Goal: Task Accomplishment & Management: Manage account settings

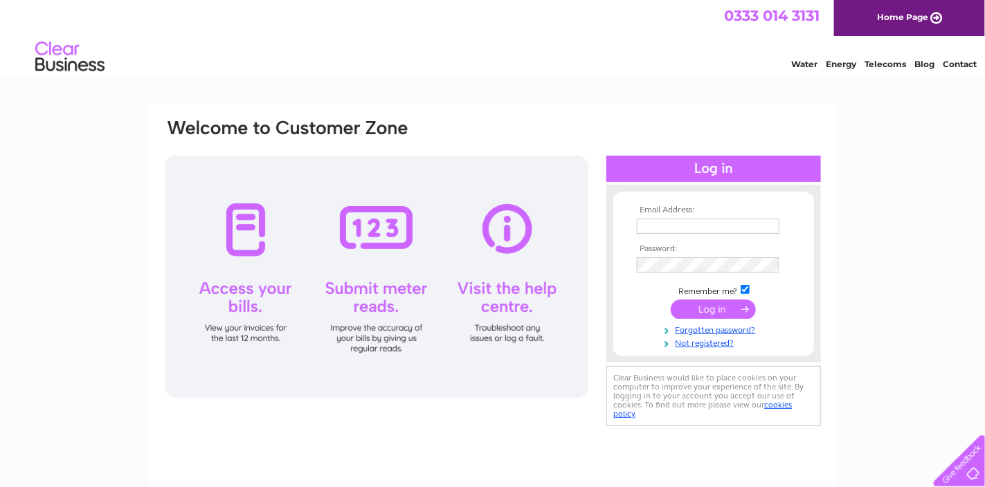
click at [666, 226] on input "text" at bounding box center [708, 226] width 143 height 15
click at [755, 221] on input "lindseygrant@btinternet.com" at bounding box center [709, 227] width 144 height 17
drag, startPoint x: 773, startPoint y: 225, endPoint x: -10, endPoint y: 221, distance: 783.1
click at [0, 221] on html "Email Address: lindseygrant@btinternet.com Password:" at bounding box center [492, 369] width 985 height 739
type input "chris@roosleap.com"
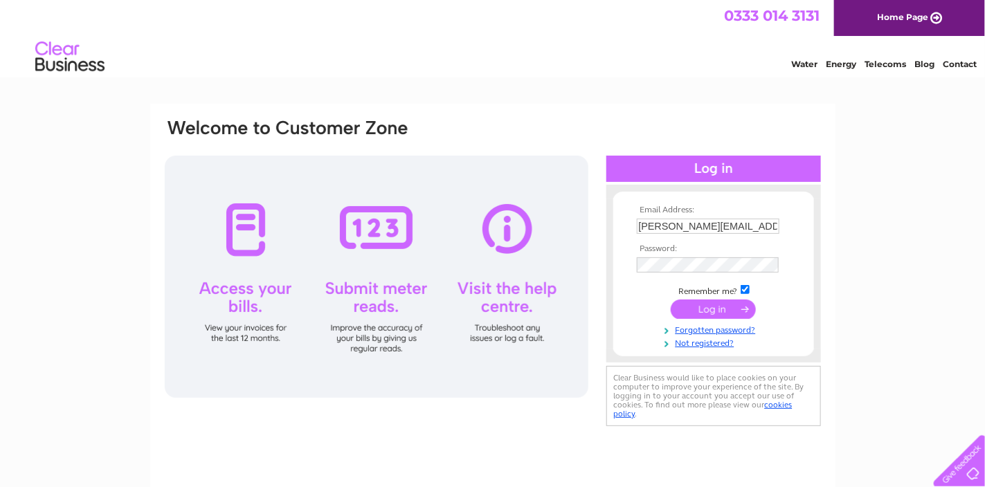
click at [718, 312] on input "submit" at bounding box center [713, 309] width 85 height 19
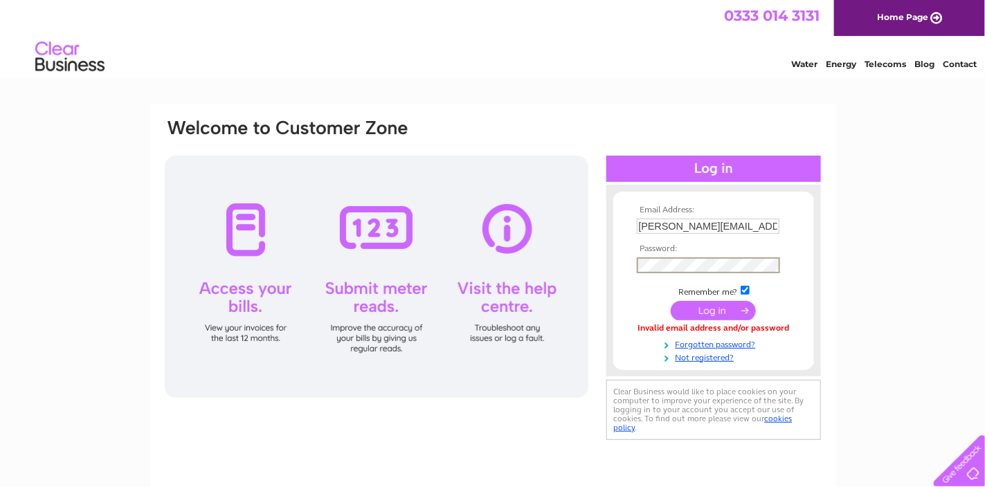
click at [671, 301] on input "submit" at bounding box center [713, 310] width 85 height 19
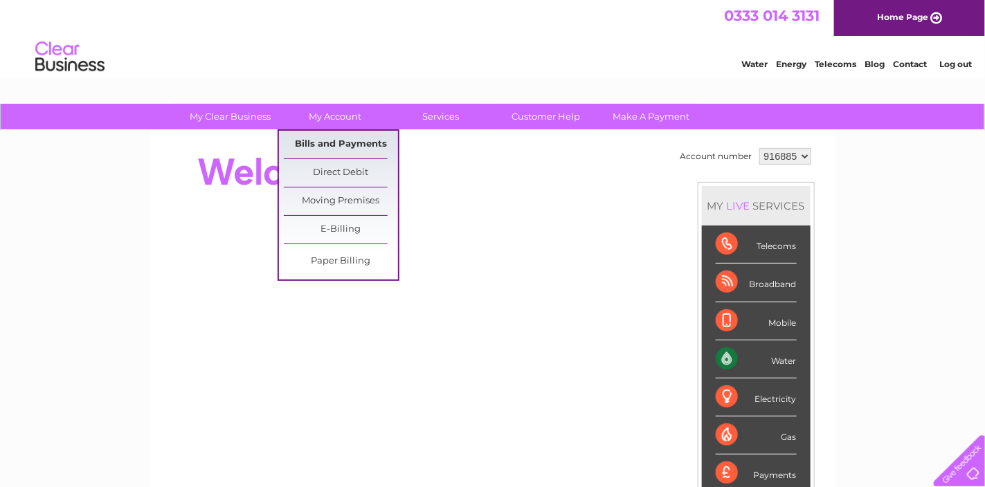
click at [321, 137] on link "Bills and Payments" at bounding box center [341, 145] width 114 height 28
click at [344, 141] on link "Bills and Payments" at bounding box center [341, 145] width 114 height 28
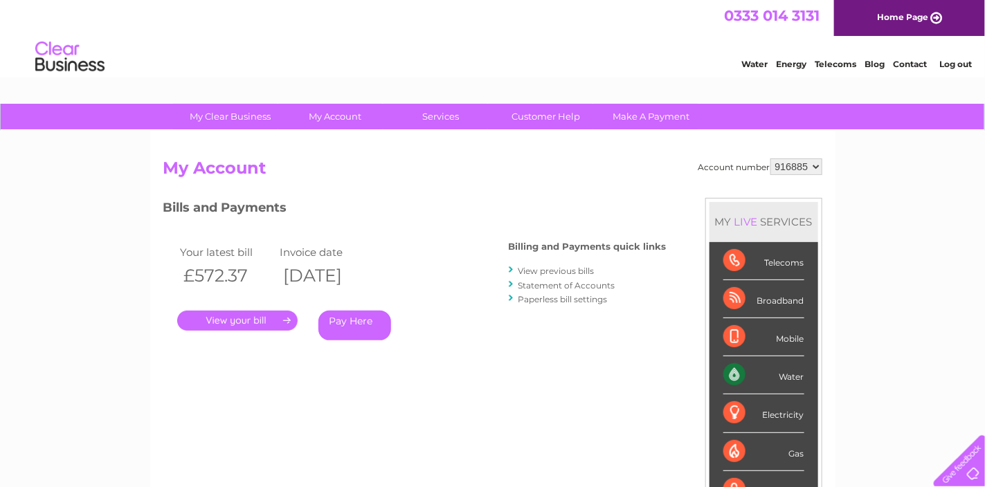
click at [226, 319] on link "." at bounding box center [237, 321] width 120 height 20
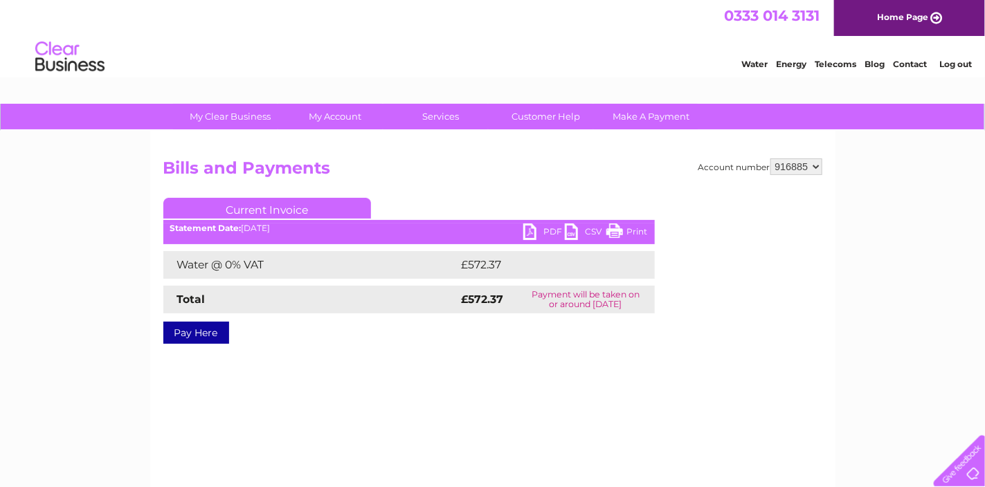
click at [534, 235] on link "PDF" at bounding box center [544, 234] width 42 height 20
click at [953, 61] on link "Log out" at bounding box center [956, 64] width 33 height 10
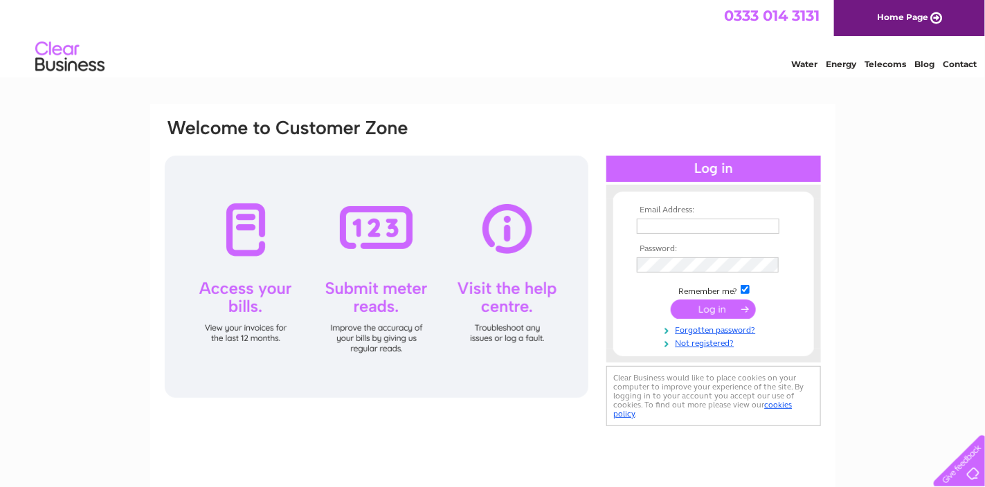
click at [669, 217] on td at bounding box center [714, 226] width 161 height 22
click at [669, 219] on input "text" at bounding box center [709, 227] width 144 height 17
type input "accounts@the-globe-inn.com"
click at [726, 308] on input "submit" at bounding box center [713, 309] width 85 height 19
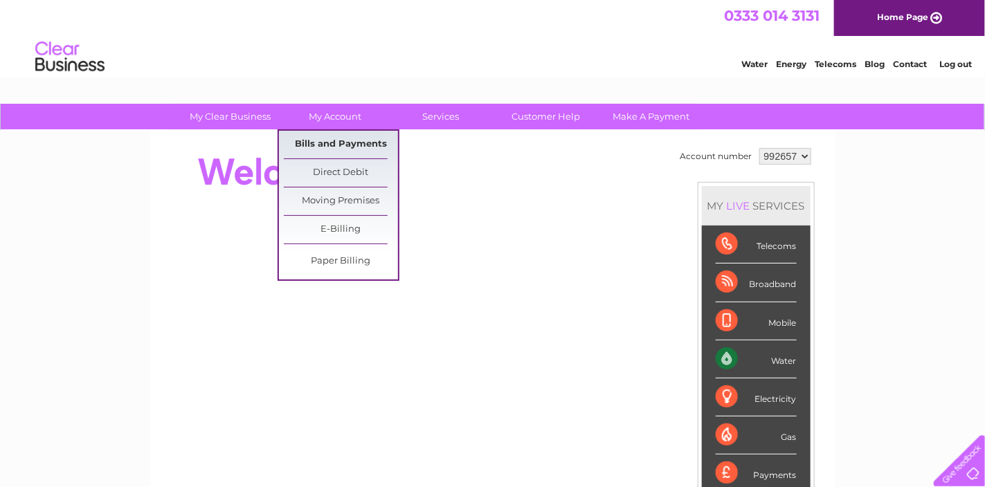
click at [312, 137] on link "Bills and Payments" at bounding box center [341, 145] width 114 height 28
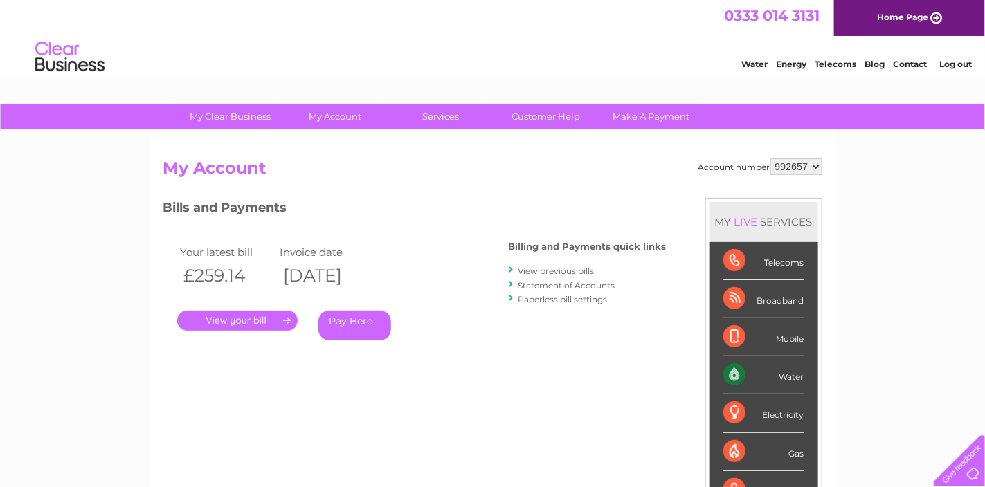
click at [245, 313] on link "." at bounding box center [237, 321] width 120 height 20
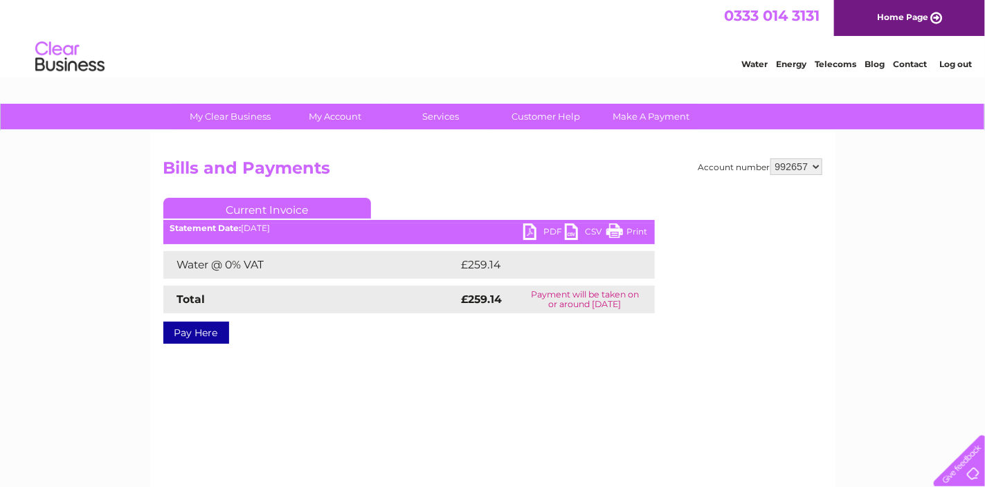
click at [527, 231] on link "PDF" at bounding box center [544, 234] width 42 height 20
click at [950, 62] on link "Log out" at bounding box center [956, 64] width 33 height 10
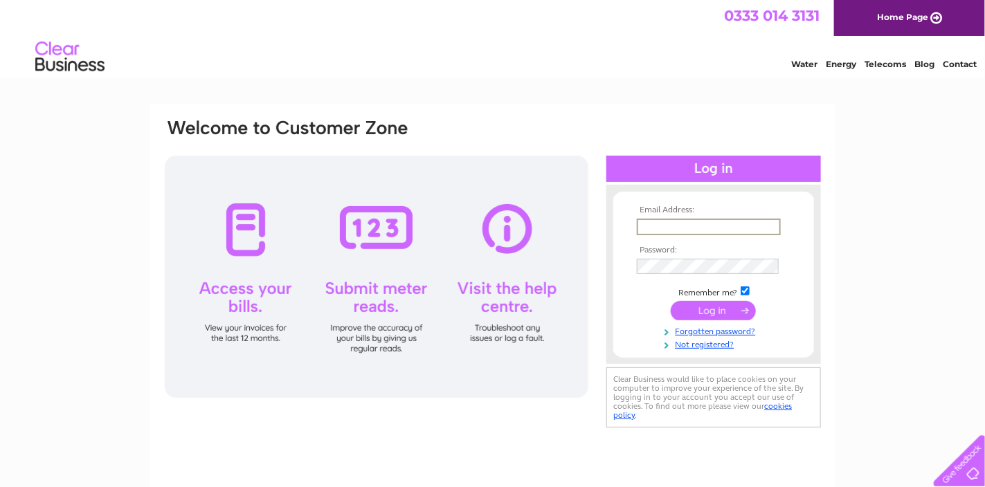
click at [681, 224] on input "text" at bounding box center [709, 227] width 144 height 17
type input "A"
type input "[EMAIL_ADDRESS][DOMAIN_NAME]"
click at [720, 312] on input "submit" at bounding box center [713, 310] width 85 height 19
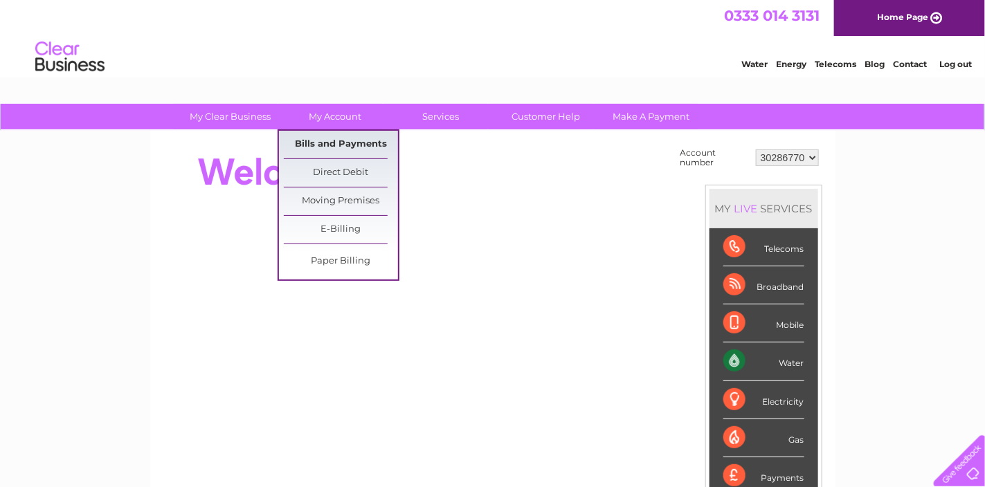
click at [325, 143] on link "Bills and Payments" at bounding box center [341, 145] width 114 height 28
click at [344, 141] on link "Bills and Payments" at bounding box center [341, 145] width 114 height 28
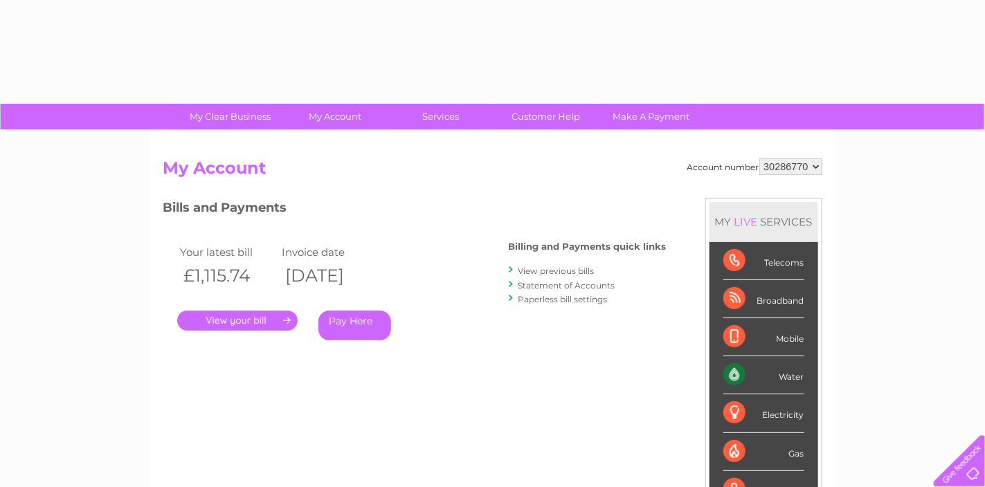
click at [252, 321] on link "." at bounding box center [237, 321] width 120 height 20
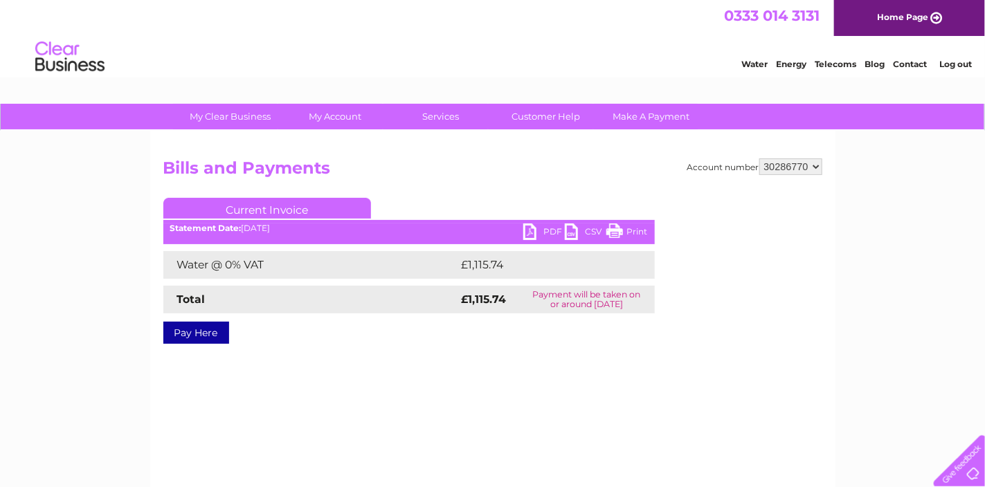
click at [539, 228] on link "PDF" at bounding box center [544, 234] width 42 height 20
click at [949, 57] on li "Log out" at bounding box center [956, 63] width 42 height 17
click at [952, 63] on link "Log out" at bounding box center [956, 64] width 33 height 10
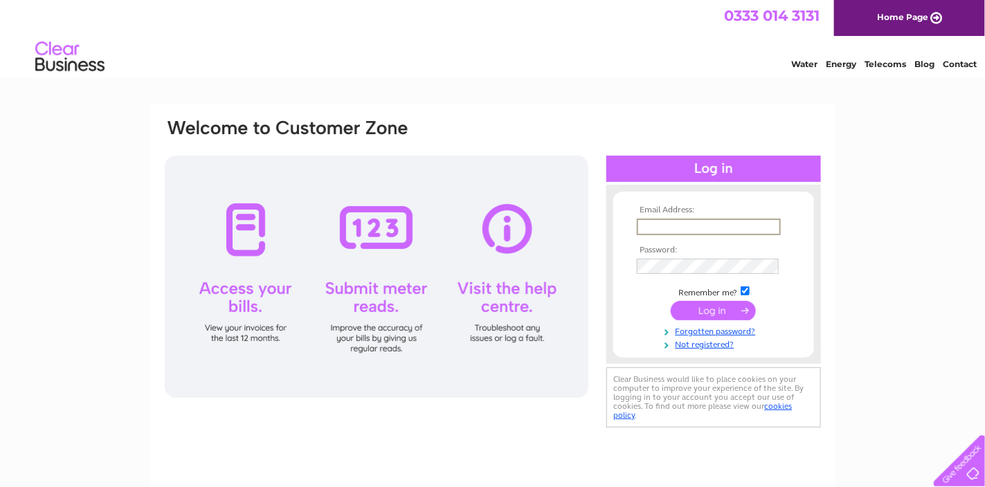
click at [675, 226] on input "text" at bounding box center [709, 227] width 144 height 17
type input "[EMAIL_ADDRESS][DOMAIN_NAME]"
click at [714, 315] on input "submit" at bounding box center [713, 309] width 85 height 19
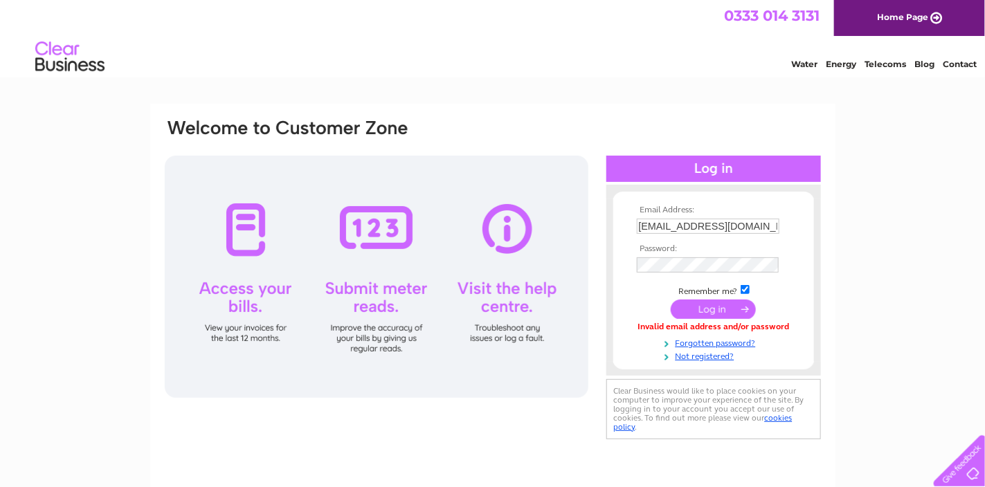
click at [697, 308] on input "submit" at bounding box center [713, 309] width 85 height 19
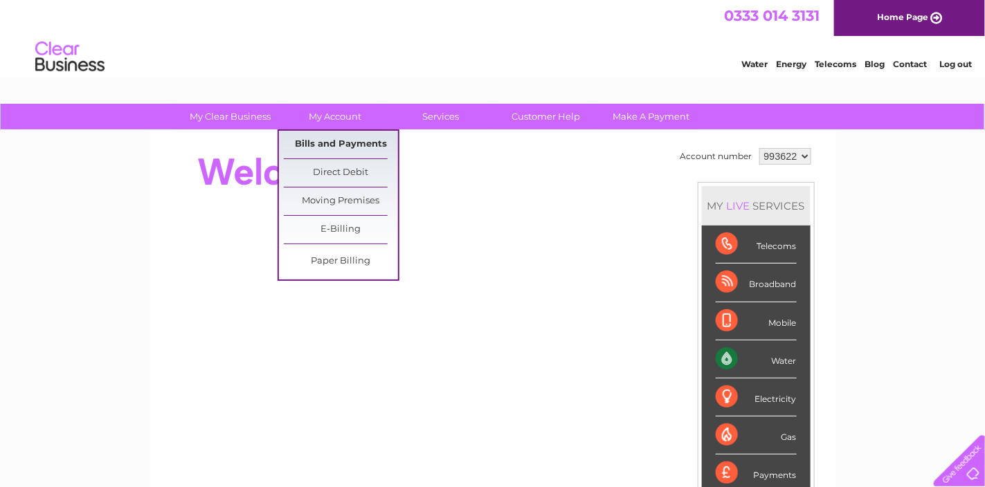
click at [335, 142] on link "Bills and Payments" at bounding box center [341, 145] width 114 height 28
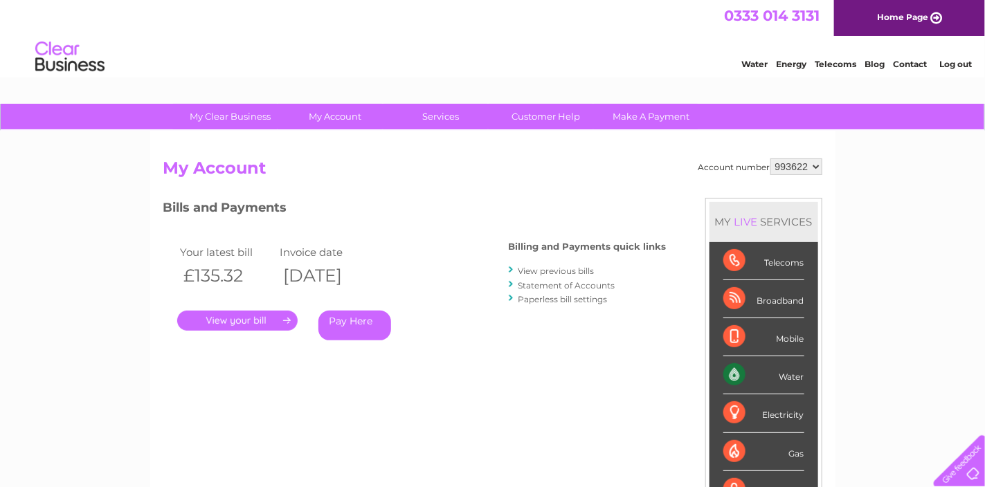
click at [238, 315] on link "." at bounding box center [237, 321] width 120 height 20
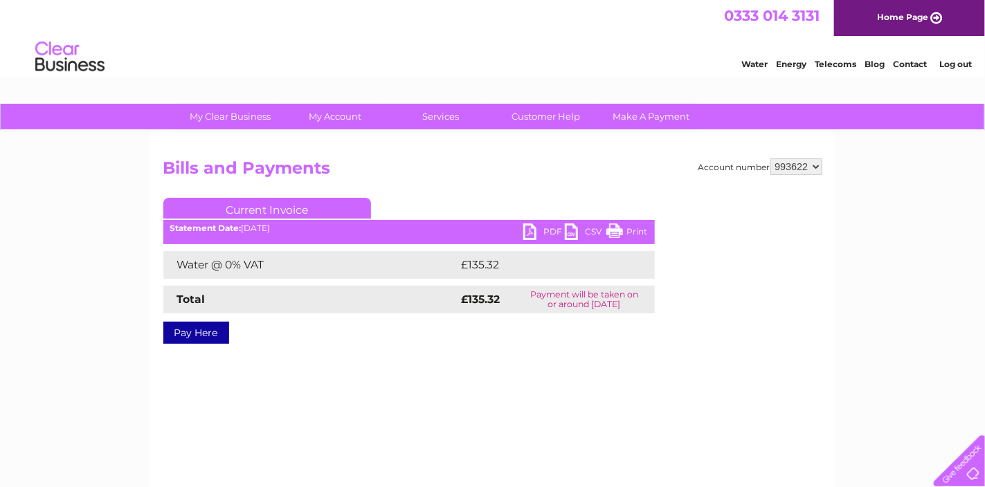
click at [537, 235] on link "PDF" at bounding box center [544, 234] width 42 height 20
click at [945, 57] on li "Log out" at bounding box center [956, 63] width 42 height 17
click at [947, 62] on link "Log out" at bounding box center [956, 64] width 33 height 10
